Goal: Information Seeking & Learning: Learn about a topic

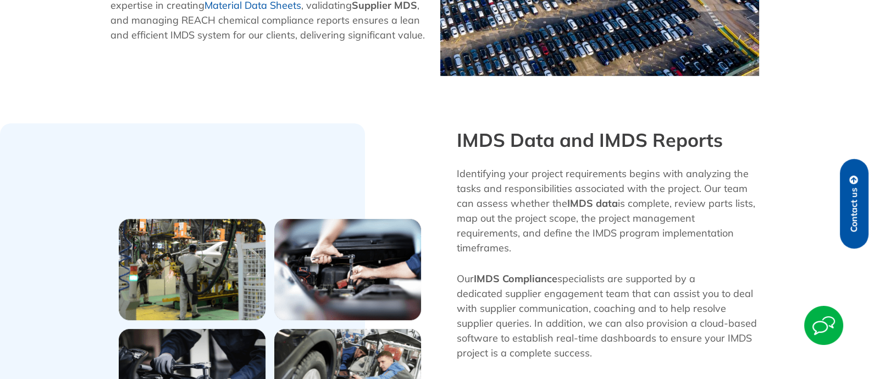
scroll to position [715, 0]
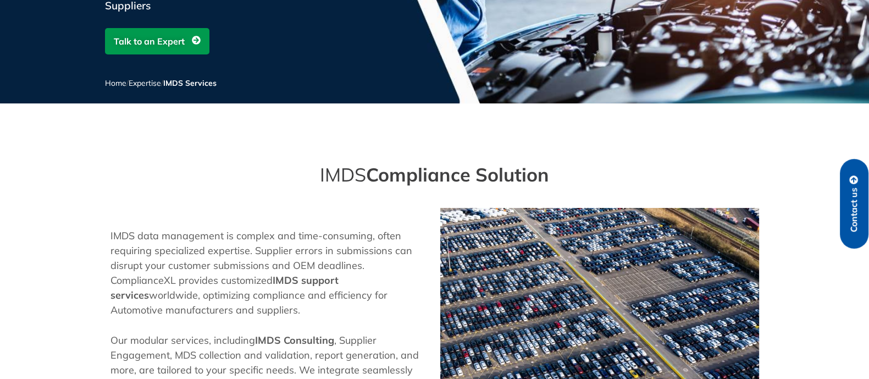
scroll to position [532, 0]
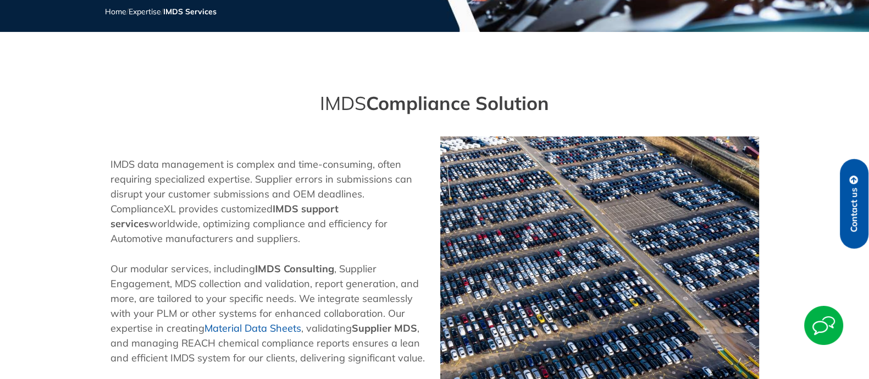
scroll to position [328, 0]
